Goal: Transaction & Acquisition: Purchase product/service

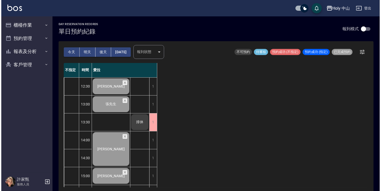
scroll to position [180, 0]
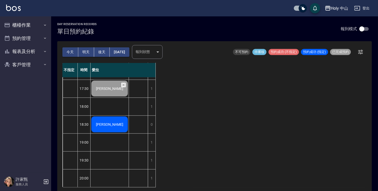
click at [110, 122] on span "[PERSON_NAME]" at bounding box center [109, 124] width 29 height 4
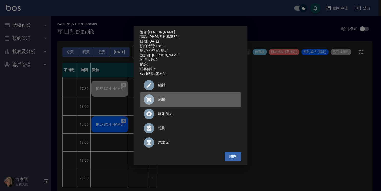
click at [161, 102] on span "結帳" at bounding box center [197, 99] width 79 height 5
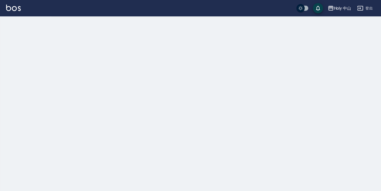
checkbox input "true"
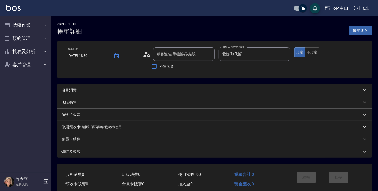
type input "2025/10/10 18:30"
type input "愛拉(無代號)"
type input "陳先生/0925523626/"
click at [95, 90] on div "項目消費" at bounding box center [211, 90] width 300 height 5
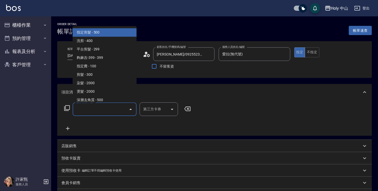
click at [82, 107] on input "服務名稱/代號" at bounding box center [101, 109] width 52 height 9
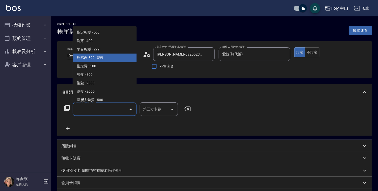
click at [101, 60] on span "夠麻吉-399 - 399" at bounding box center [105, 57] width 64 height 8
type input "夠麻吉-399(5)"
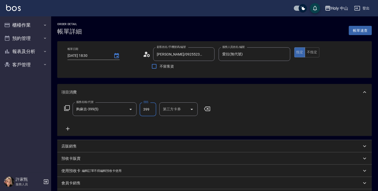
click at [144, 107] on input "399" at bounding box center [148, 109] width 17 height 14
type input "349"
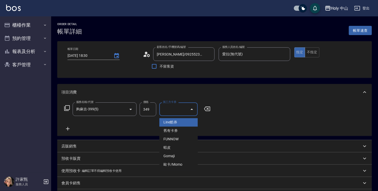
click at [187, 110] on input "第三方卡券" at bounding box center [175, 109] width 26 height 9
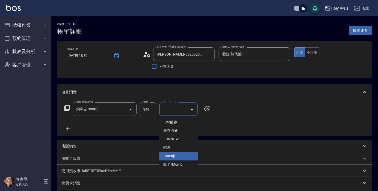
click at [179, 156] on span "Gomaji" at bounding box center [178, 156] width 38 height 8
type input "Gomaji"
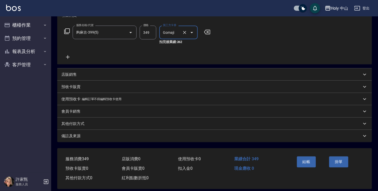
scroll to position [82, 0]
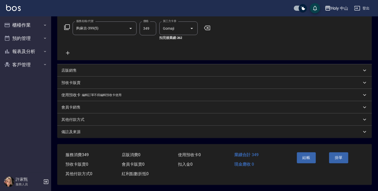
click at [151, 135] on div "備註及來源" at bounding box center [214, 132] width 315 height 12
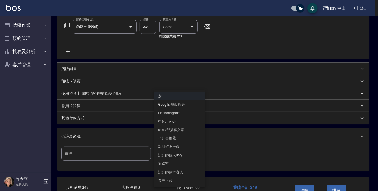
click at [169, 152] on body "Holy 中山 登出 櫃檯作業 打帳單 帳單列表 營業儀表板 現場電腦打卡 預約管理 預約管理 單日預約紀錄 單週預約紀錄 報表及分析 報表目錄 店家日報表 …" at bounding box center [189, 71] width 378 height 306
click at [177, 173] on li "設計師原本客人" at bounding box center [179, 172] width 51 height 8
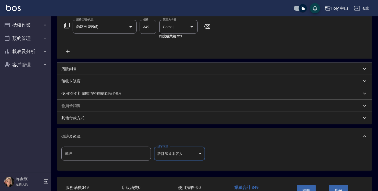
click at [174, 153] on body "Holy 中山 登出 櫃檯作業 打帳單 帳單列表 營業儀表板 現場電腦打卡 預約管理 預約管理 單日預約紀錄 單週預約紀錄 報表及分析 報表目錄 店家日報表 …" at bounding box center [189, 71] width 378 height 306
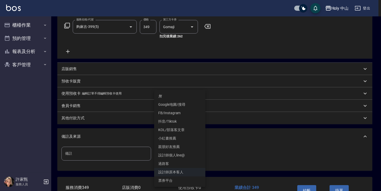
click at [176, 180] on li "票券平台" at bounding box center [179, 180] width 51 height 8
type input "票券平台"
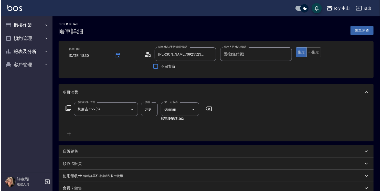
scroll to position [117, 0]
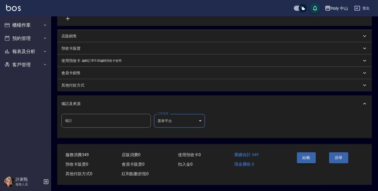
click at [308, 155] on button "結帳" at bounding box center [306, 157] width 19 height 11
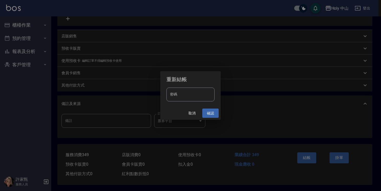
click at [212, 111] on button "確認" at bounding box center [210, 113] width 16 height 9
